Goal: Use online tool/utility: Utilize a website feature to perform a specific function

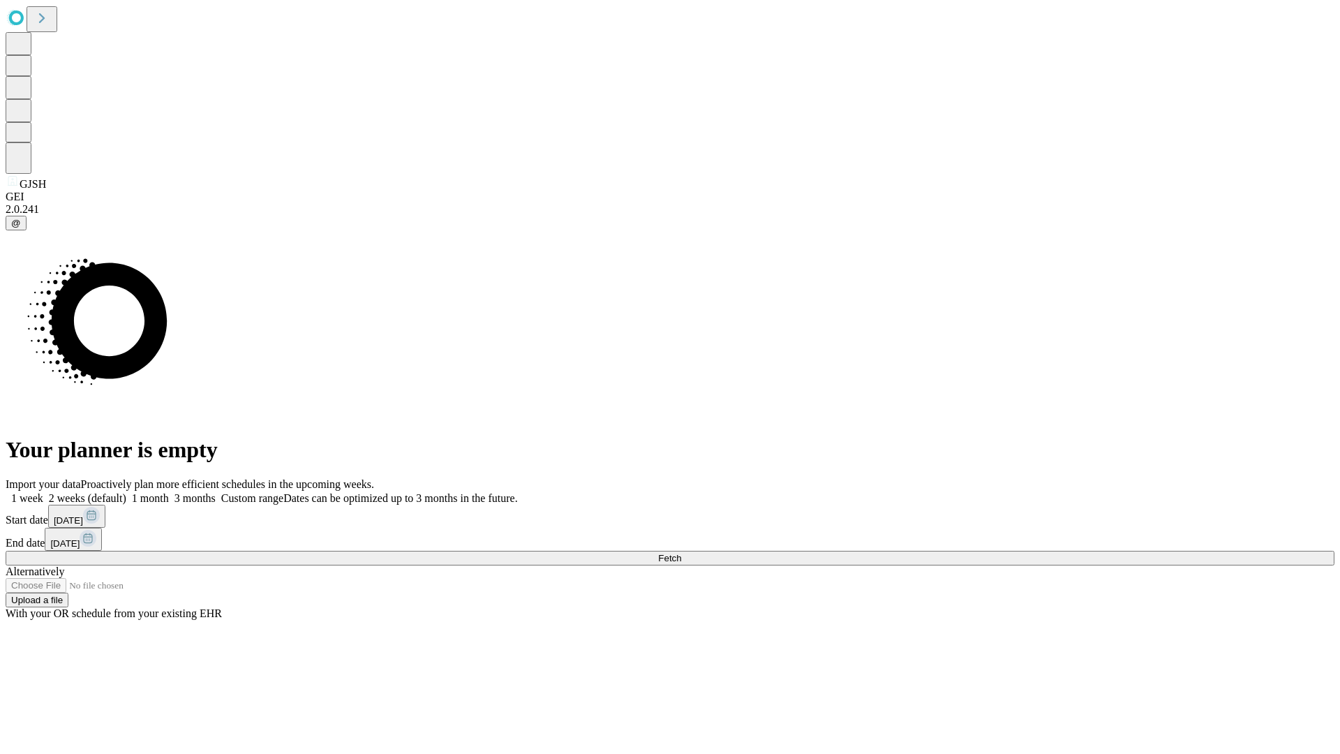
click at [681, 553] on span "Fetch" at bounding box center [669, 558] width 23 height 10
